Goal: Task Accomplishment & Management: Use online tool/utility

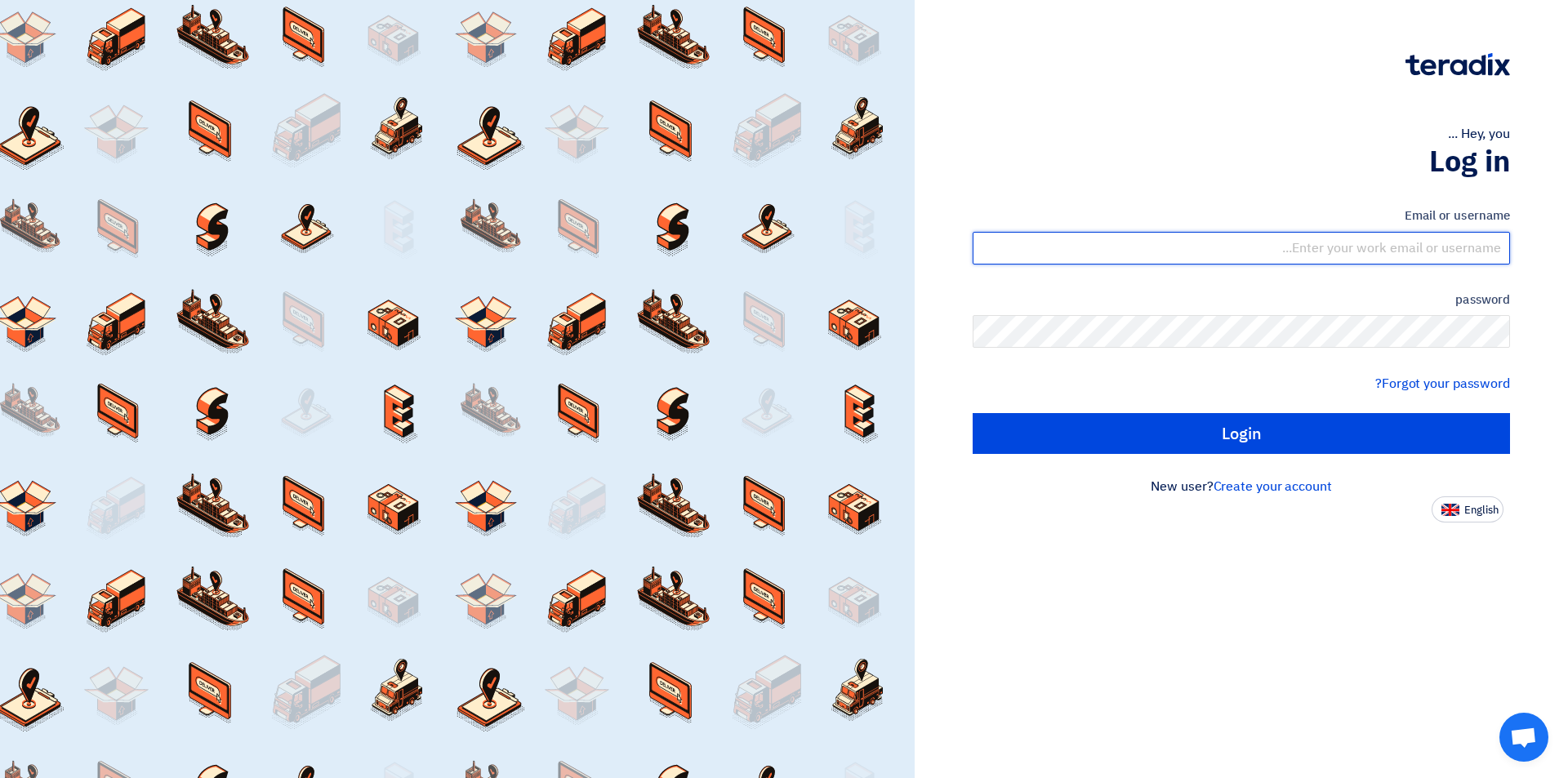
type input "[EMAIL_ADDRESS][DOMAIN_NAME]"
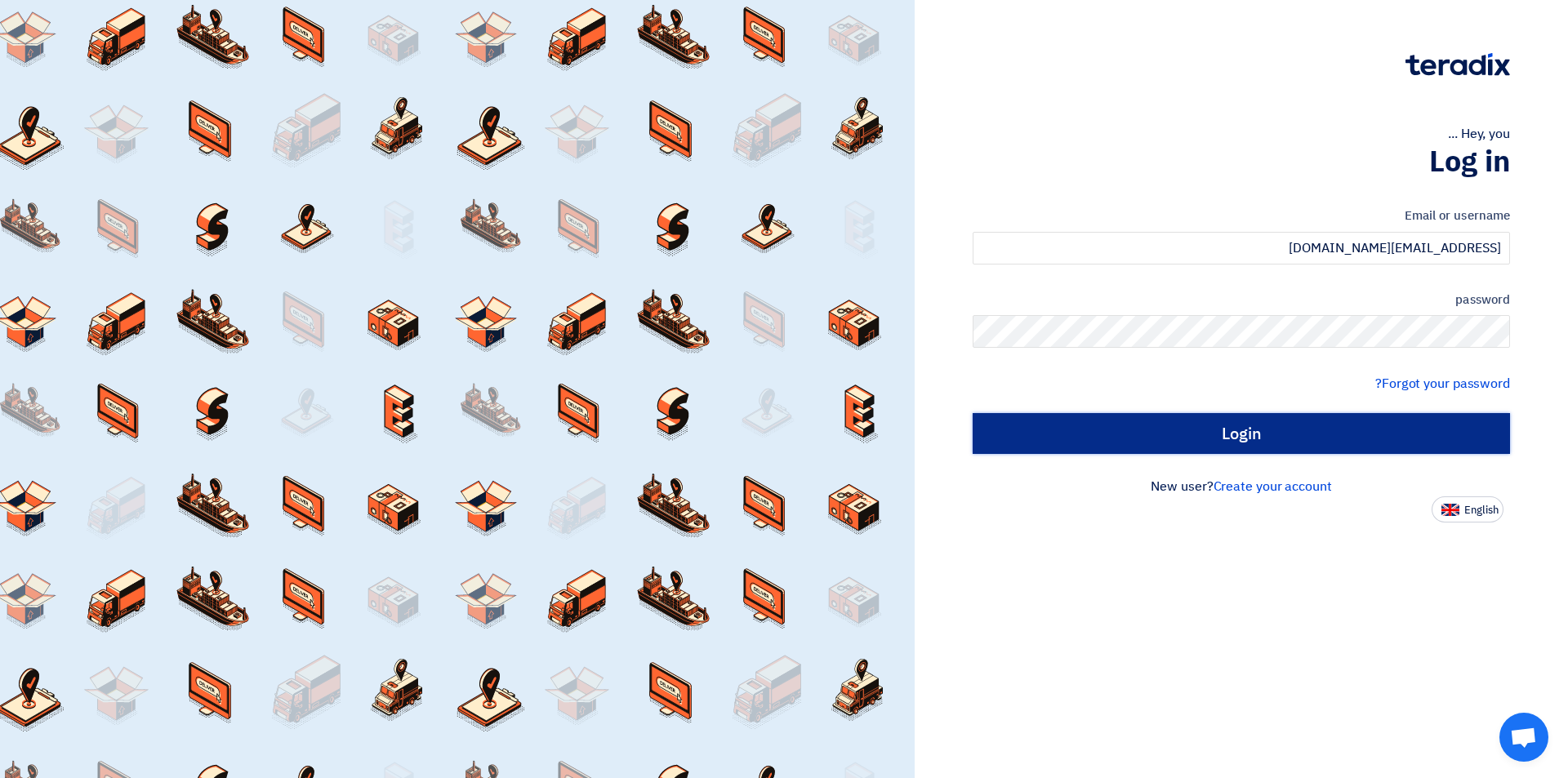
click at [1196, 442] on input "Login" at bounding box center [1241, 433] width 537 height 41
type input "Sign in"
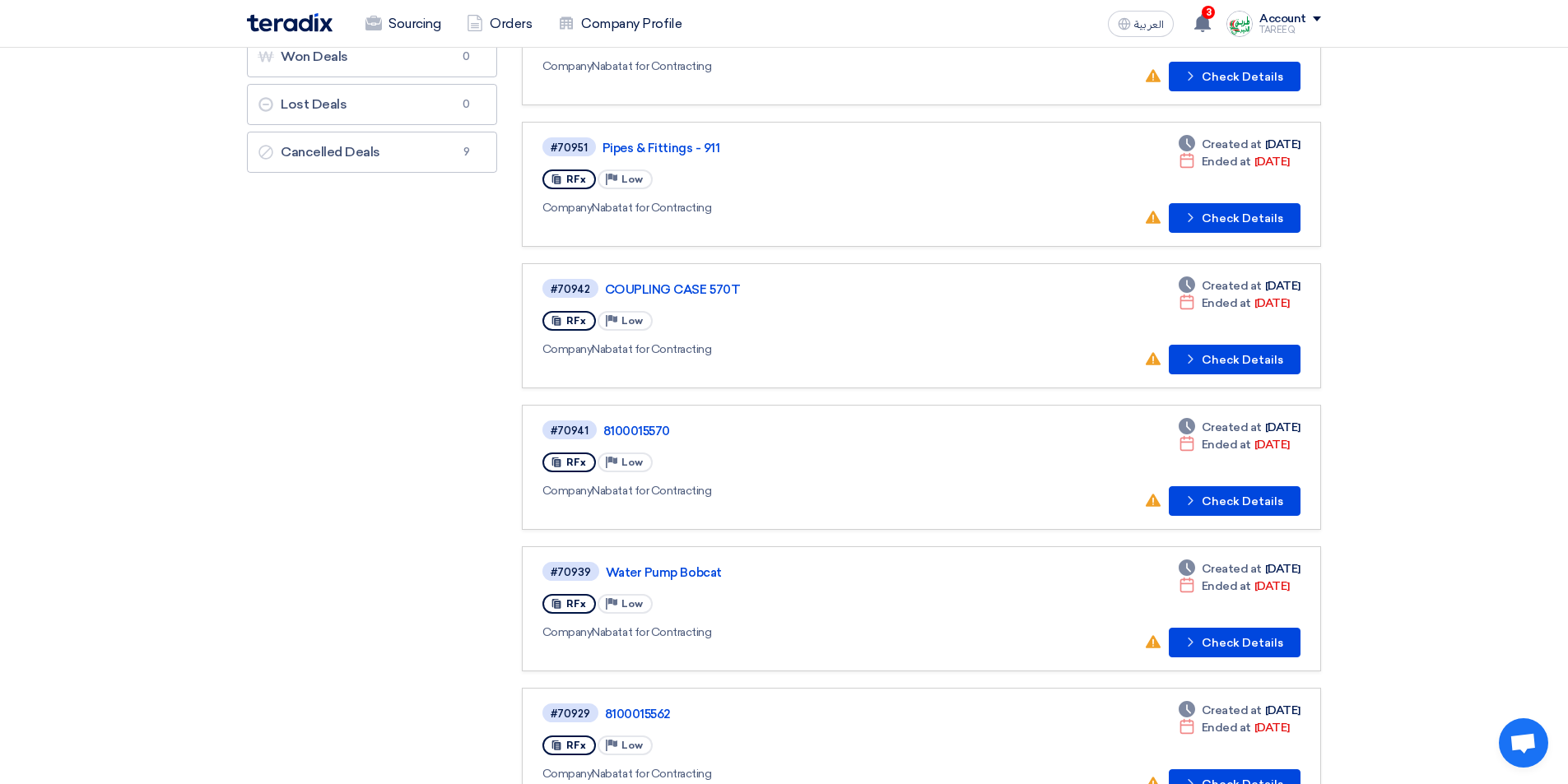
scroll to position [247, 0]
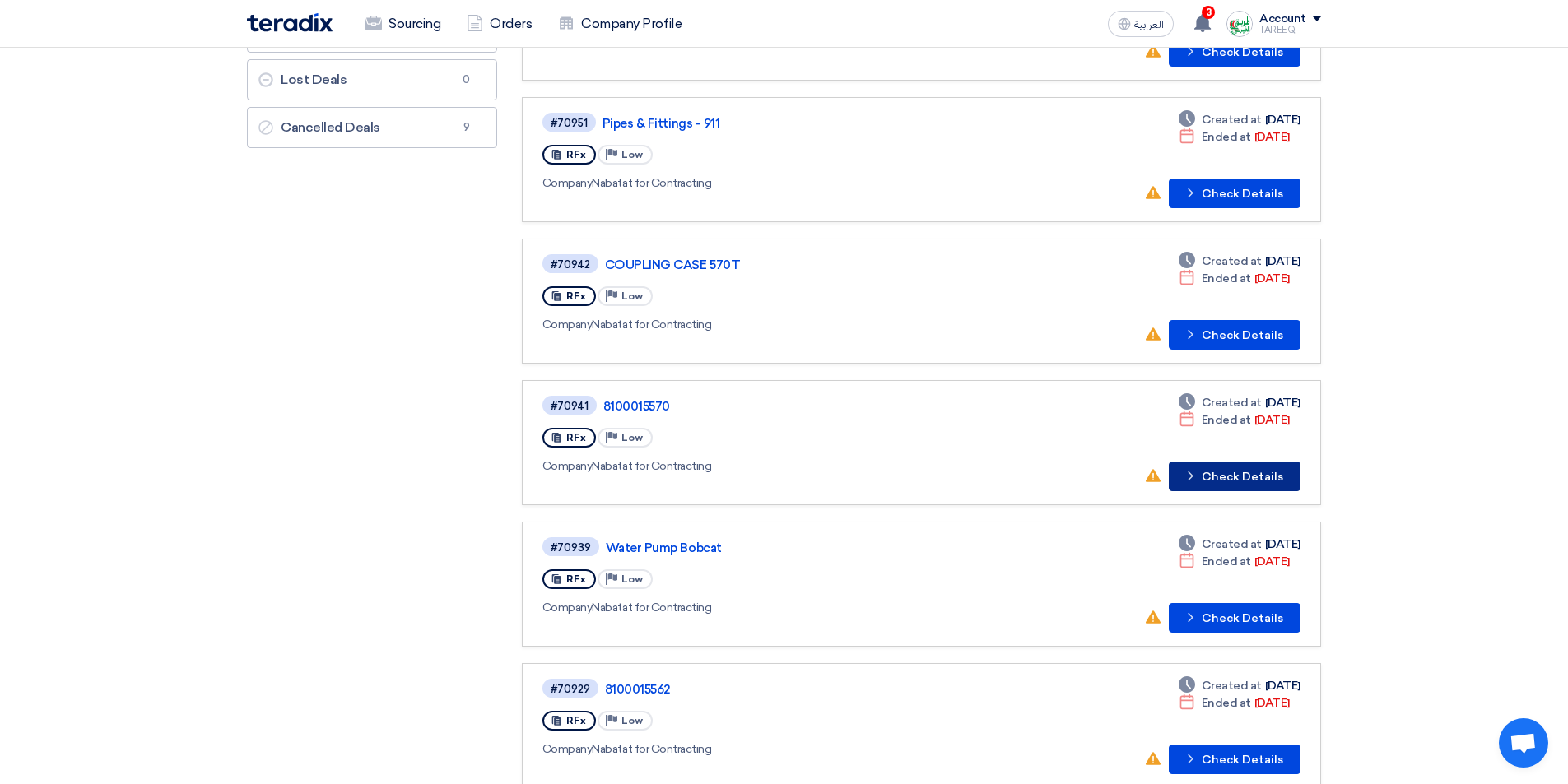
click at [1238, 486] on button "Check details Check Details" at bounding box center [1235, 477] width 131 height 30
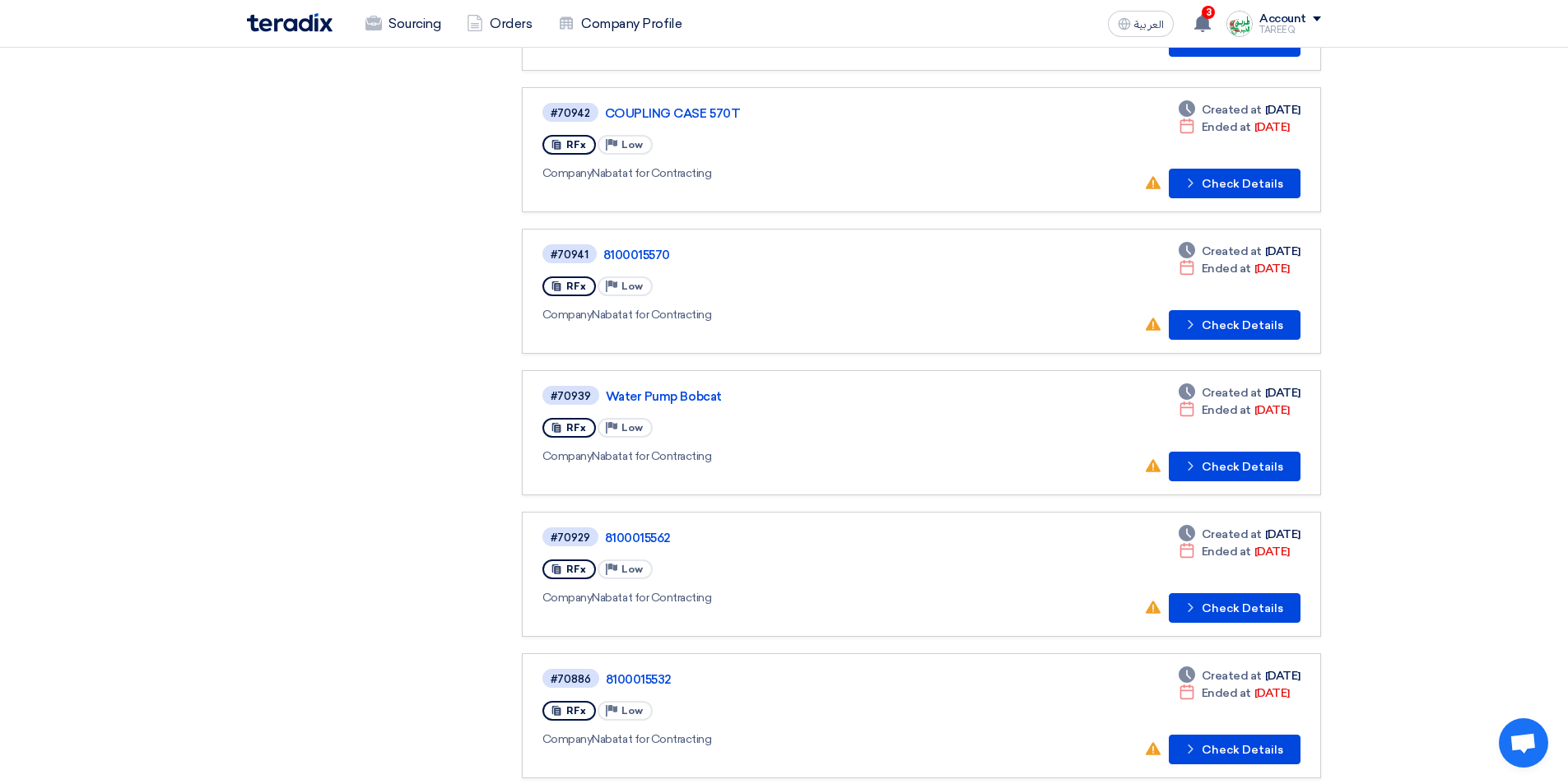
scroll to position [412, 0]
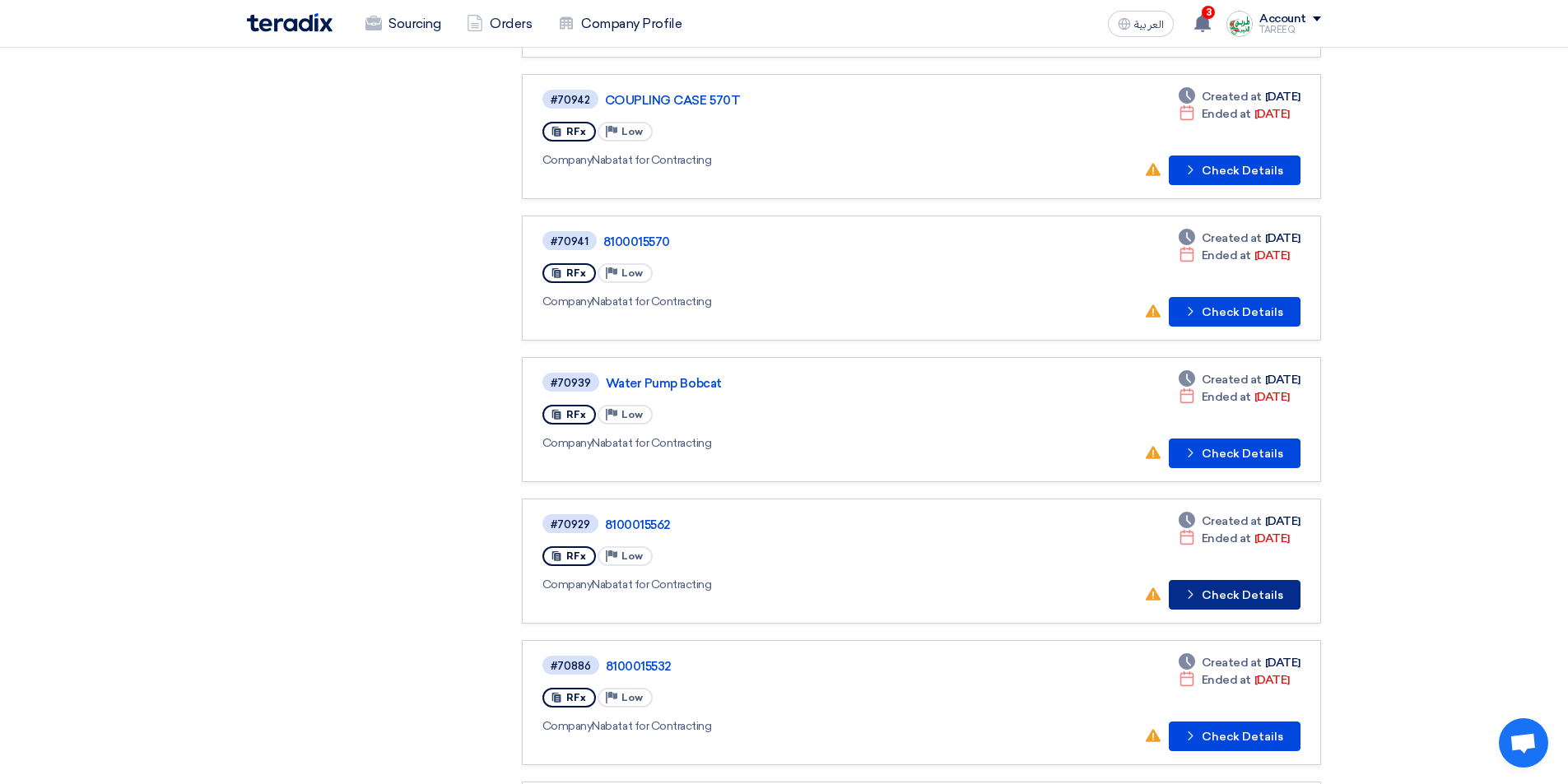
click at [1267, 597] on button "Check details Check Details" at bounding box center [1235, 595] width 131 height 30
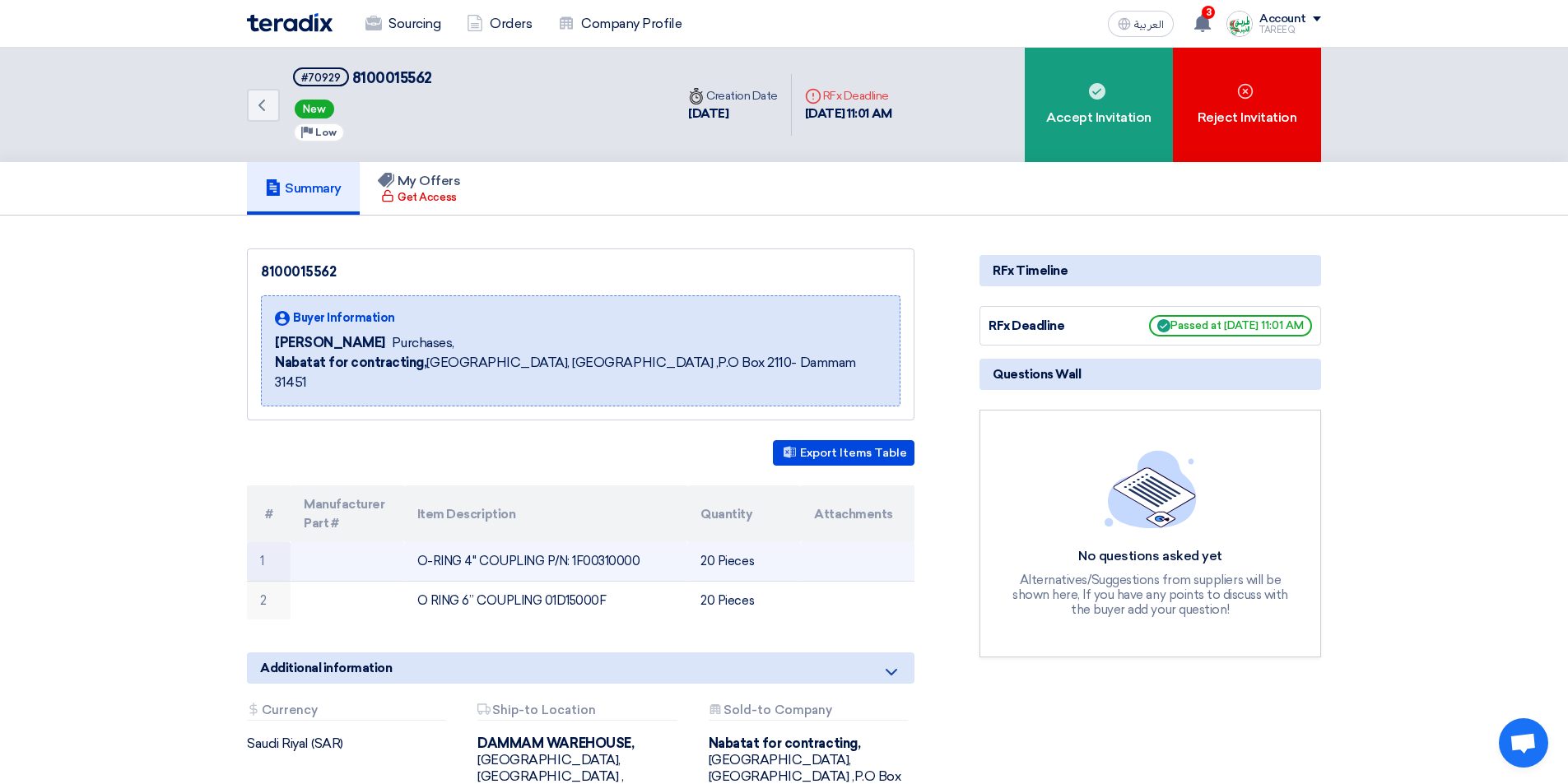
click at [598, 542] on td "O-RING 4" COUPLING P/N: 1F00310000" at bounding box center [546, 562] width 284 height 39
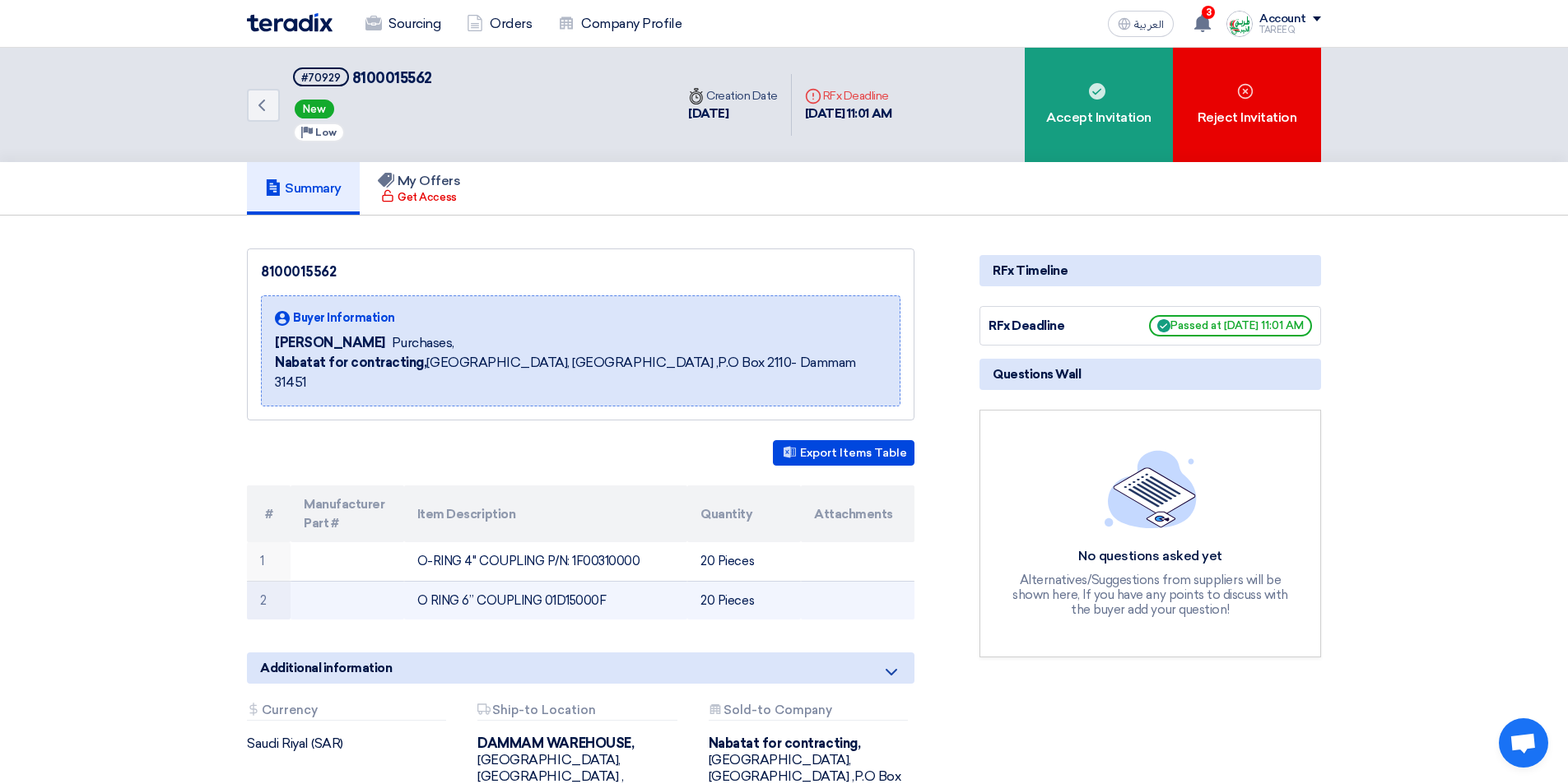
copy td "1F00310000"
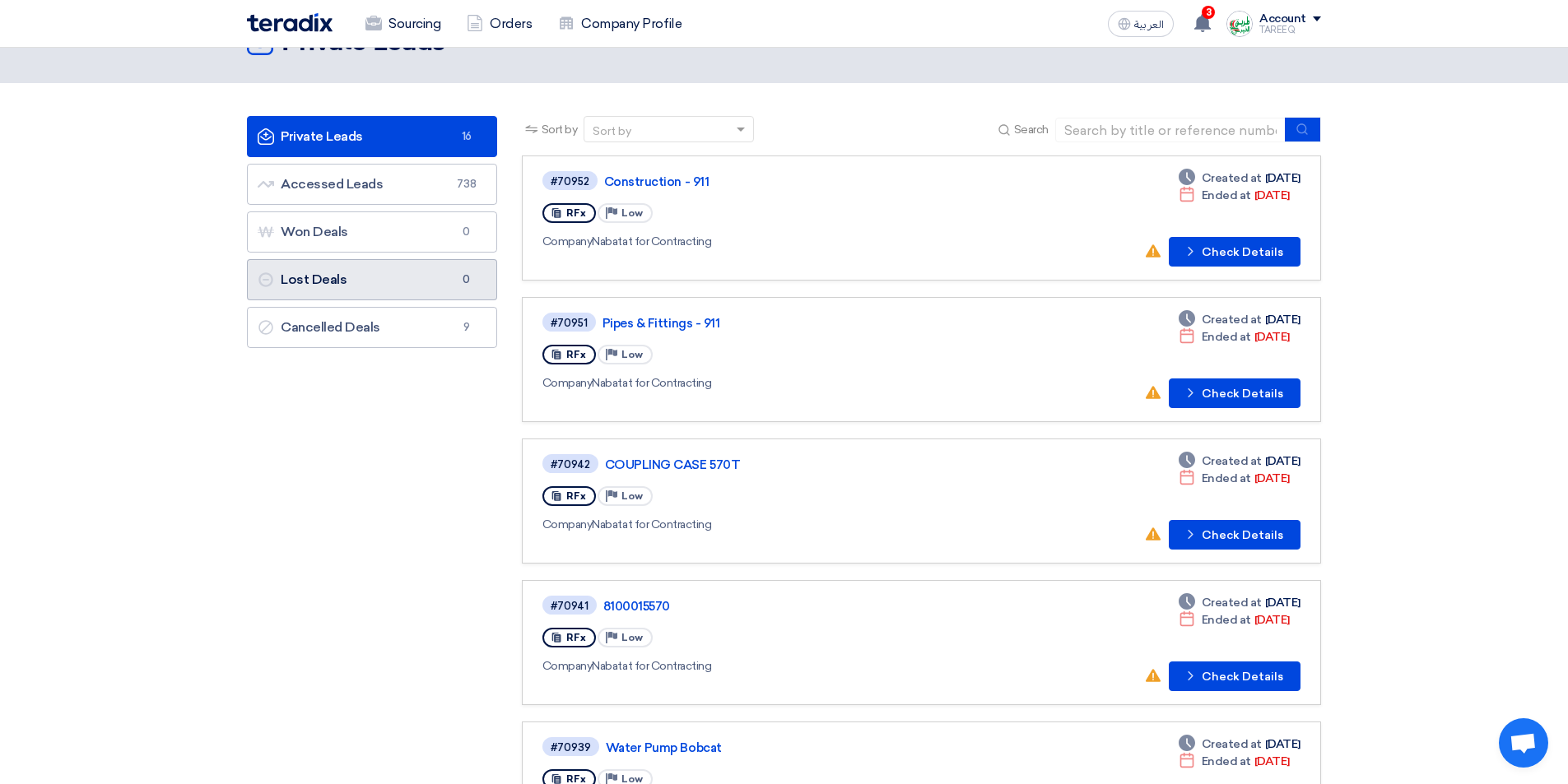
scroll to position [46, 0]
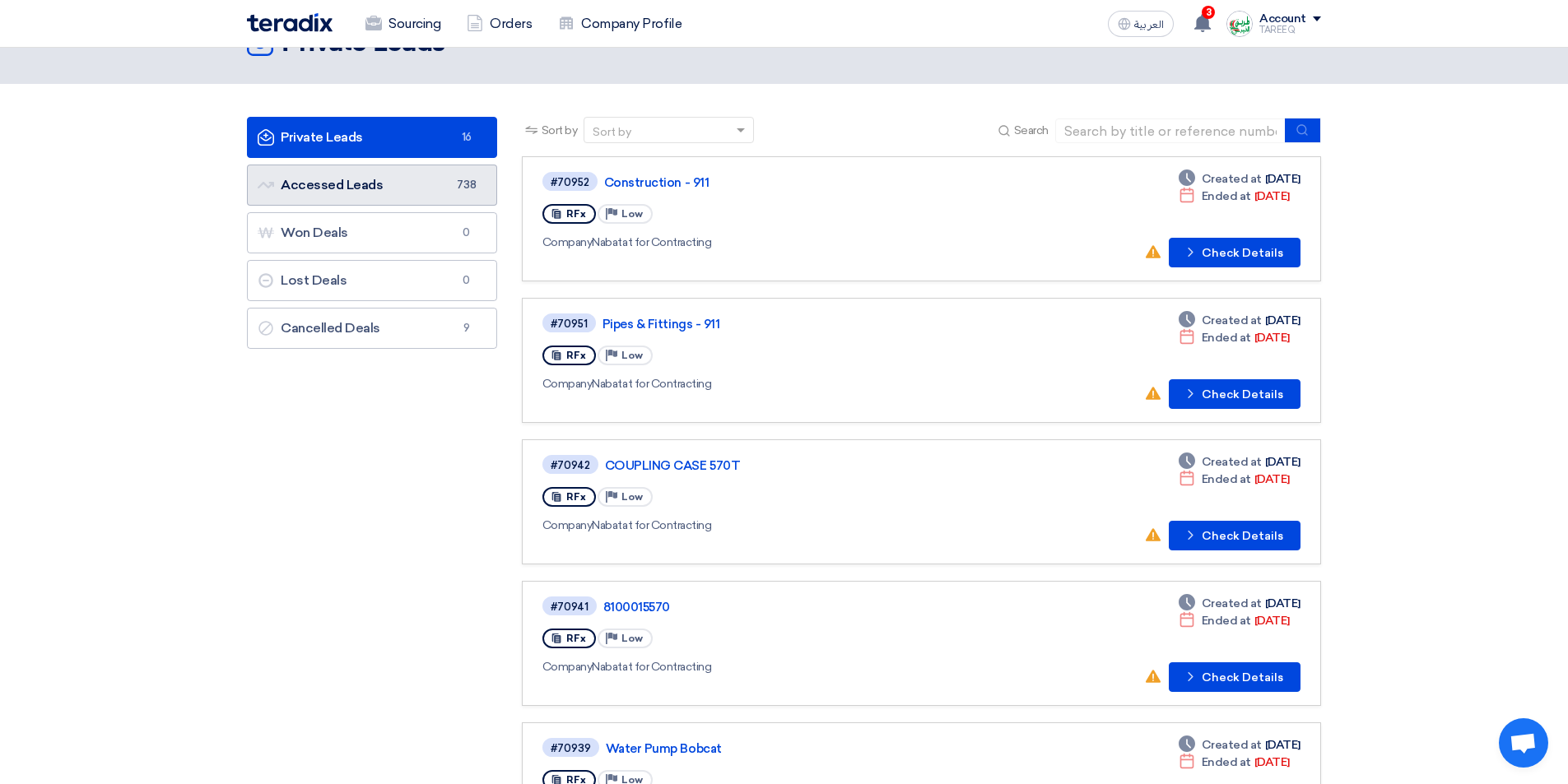
click at [426, 192] on link "Accessed Leads Accessed Leads 738" at bounding box center [372, 185] width 251 height 41
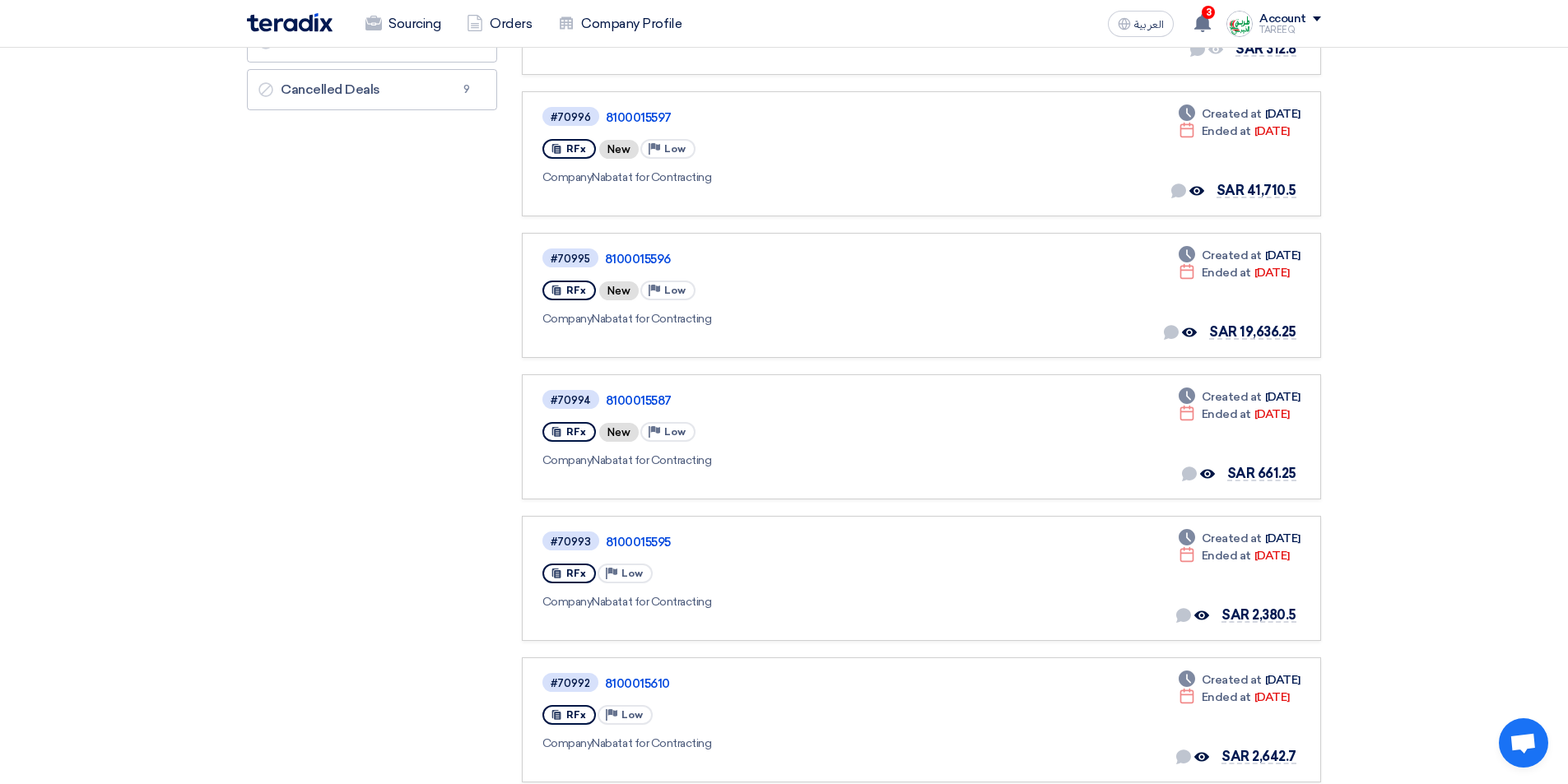
scroll to position [412, 0]
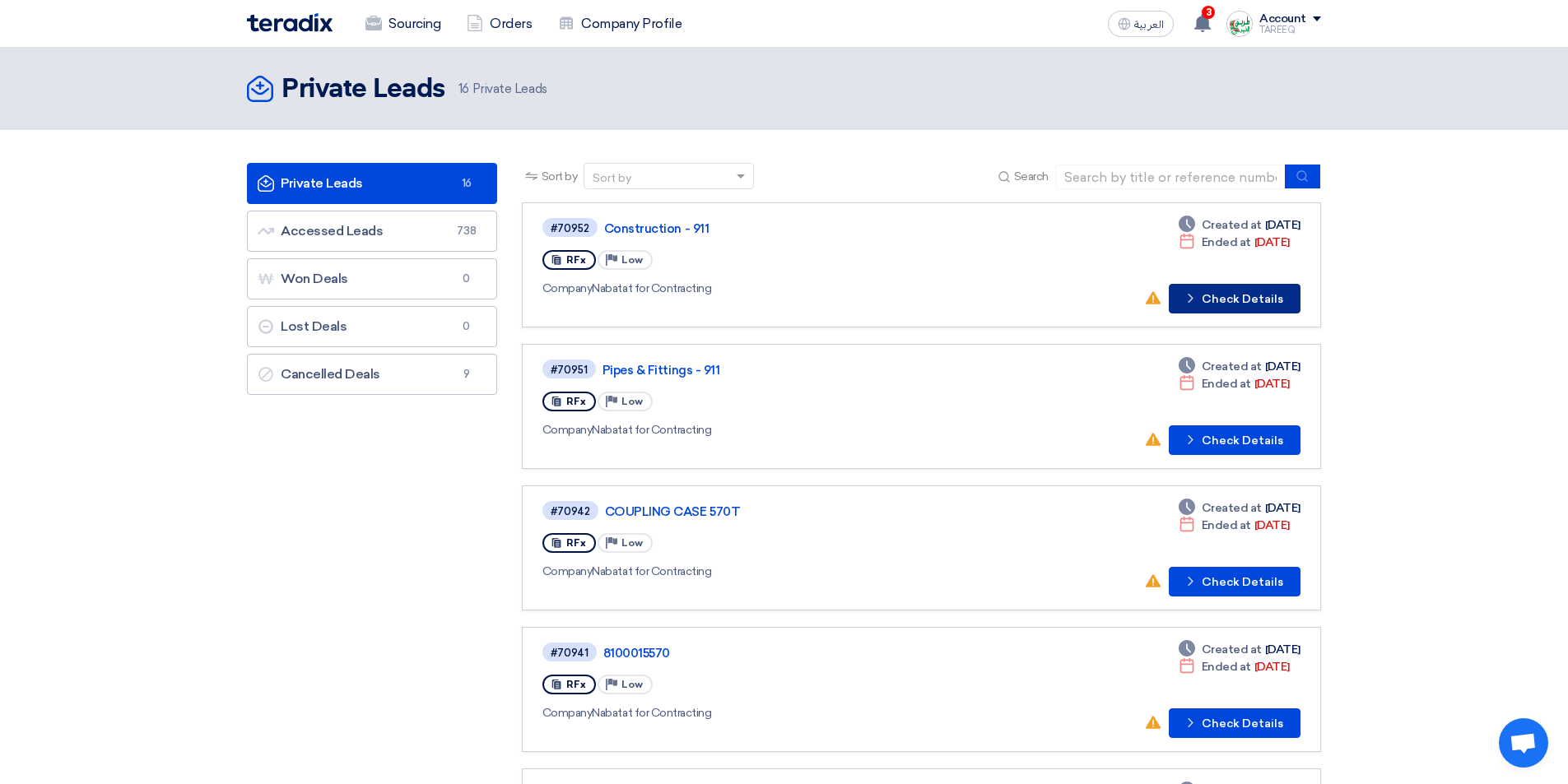
click at [1266, 292] on button "Check details Check Details" at bounding box center [1235, 299] width 131 height 30
